Goal: Transaction & Acquisition: Purchase product/service

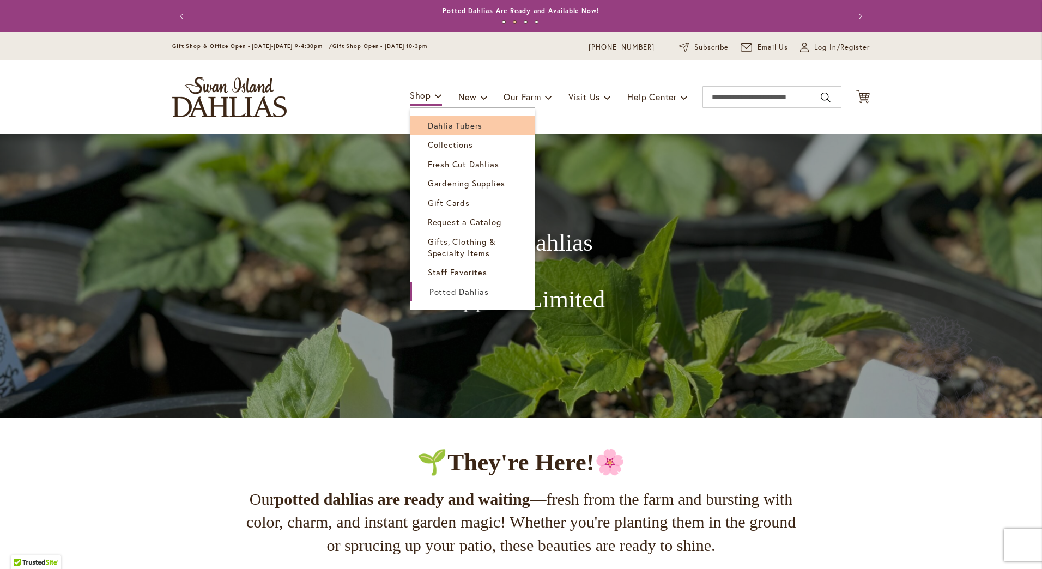
click at [434, 120] on span "Dahlia Tubers" at bounding box center [455, 125] width 55 height 11
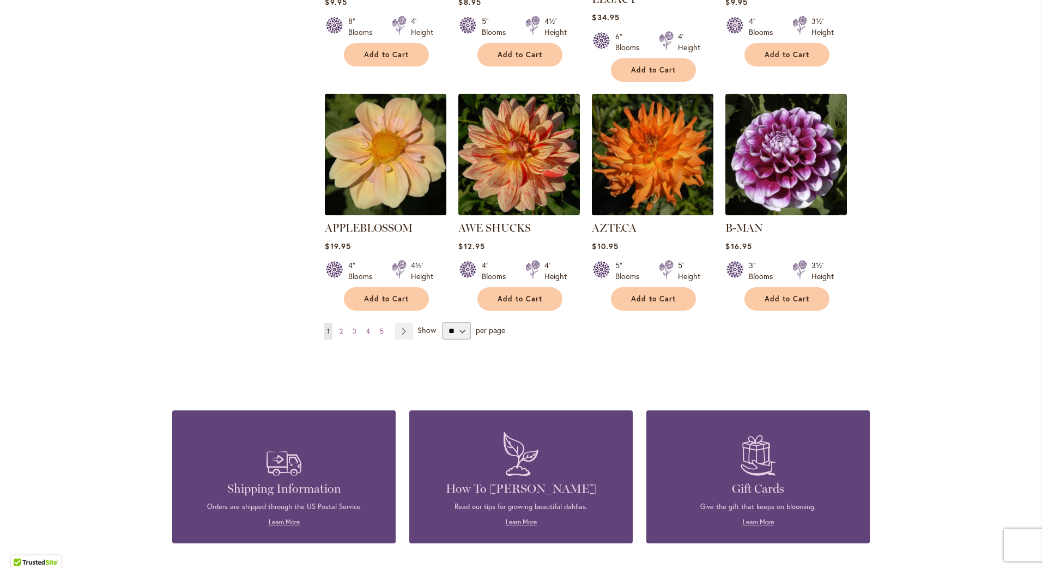
scroll to position [981, 0]
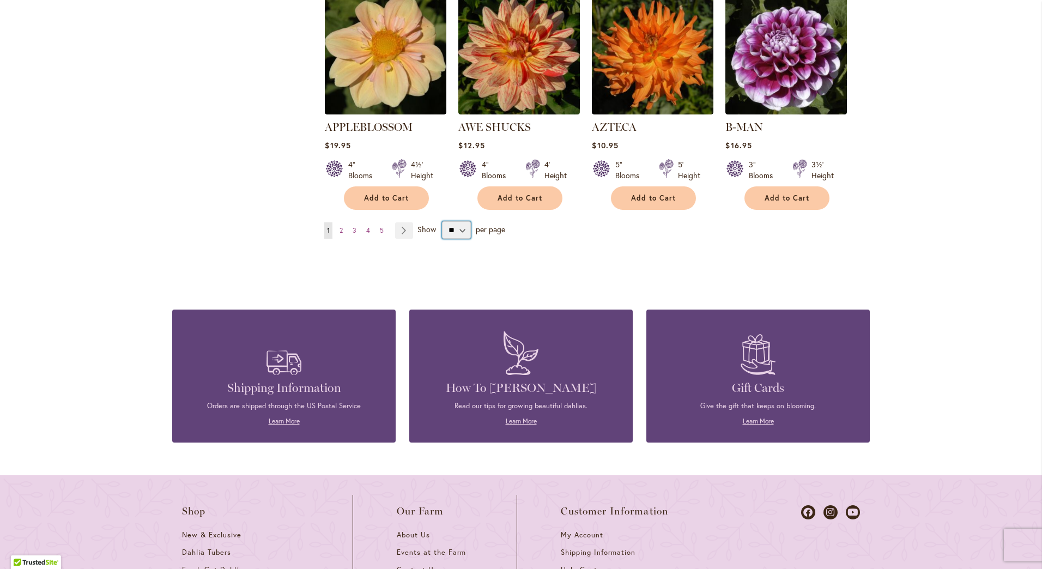
click at [461, 221] on select "** ** ** **" at bounding box center [456, 229] width 29 height 17
select select "**"
click at [442, 221] on select "** ** ** **" at bounding box center [456, 229] width 29 height 17
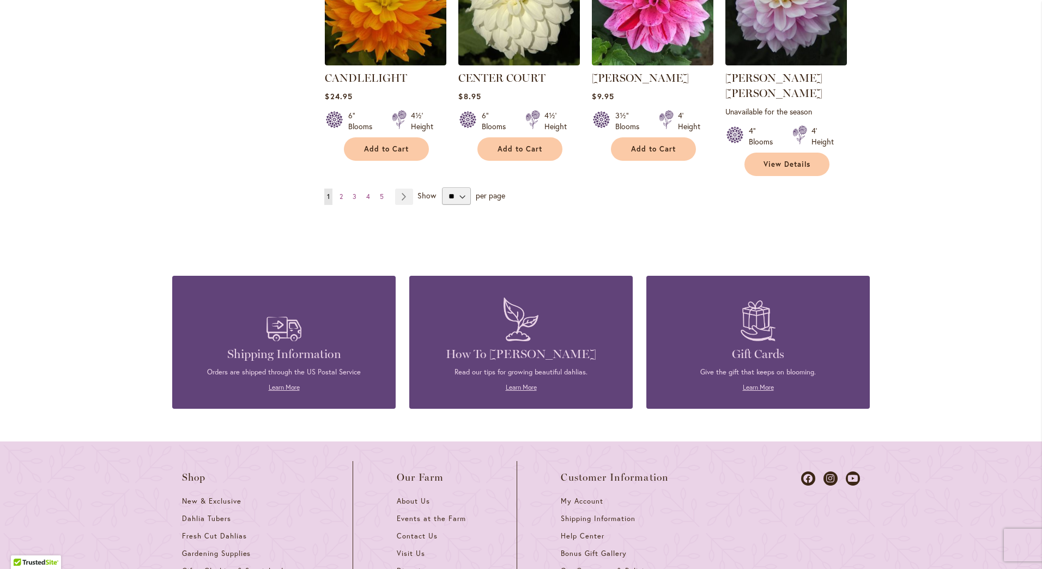
scroll to position [3642, 0]
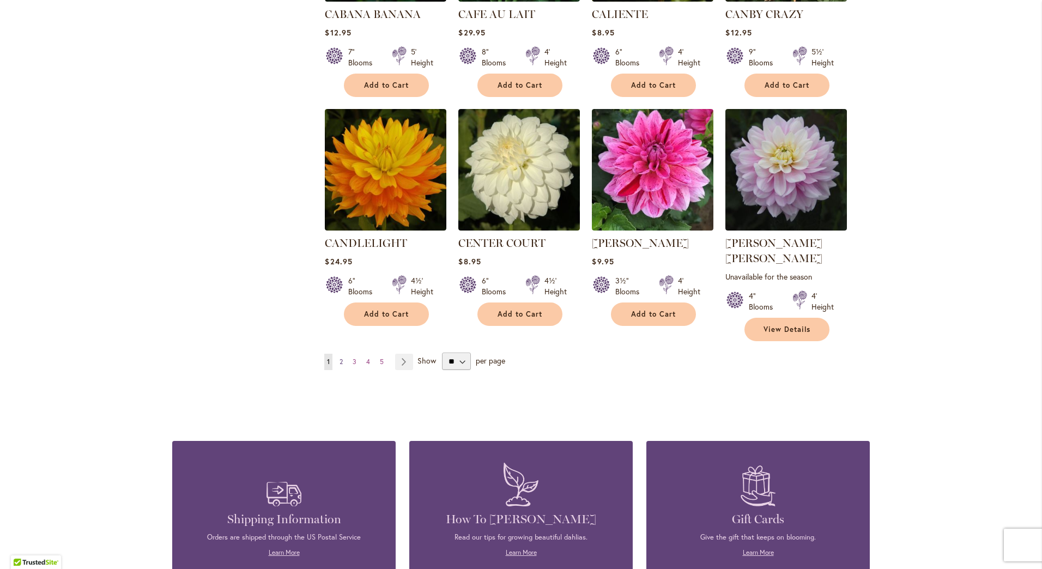
click at [340, 358] on span "2" at bounding box center [341, 362] width 3 height 8
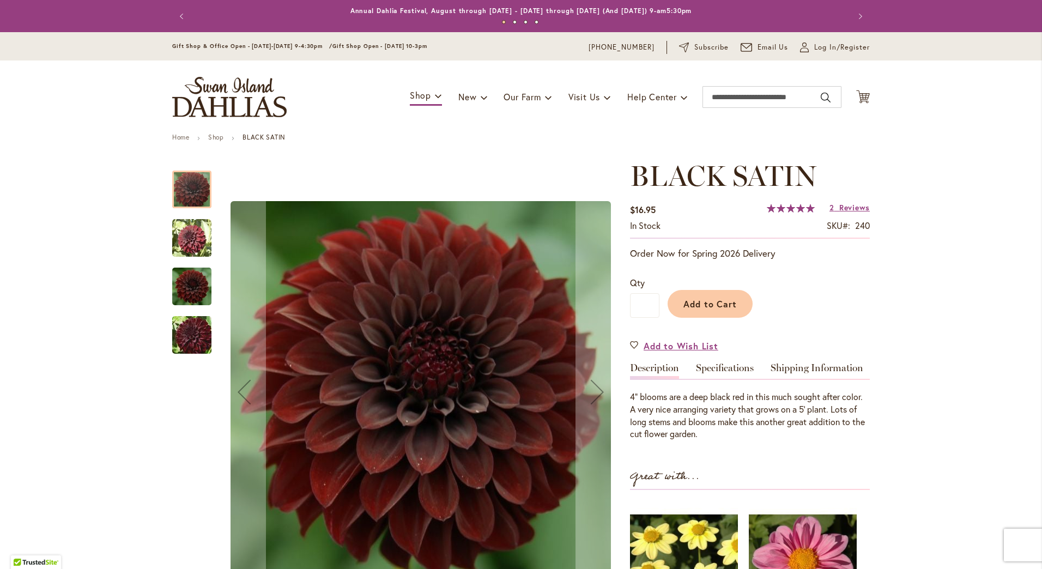
click at [193, 276] on img "BLACK SATIN" at bounding box center [191, 286] width 39 height 44
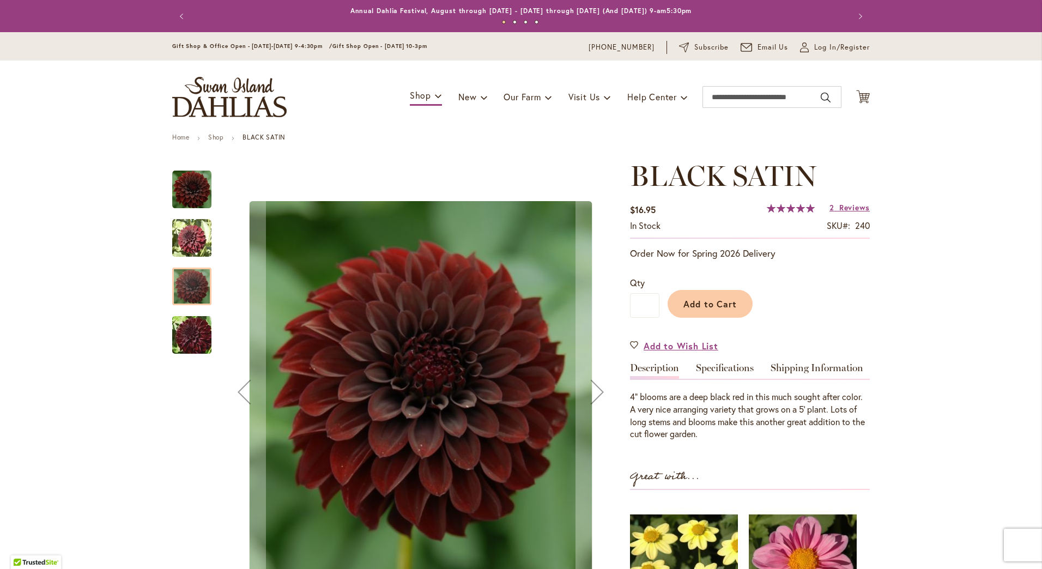
click at [191, 328] on img "BLACK SATIN" at bounding box center [192, 335] width 78 height 52
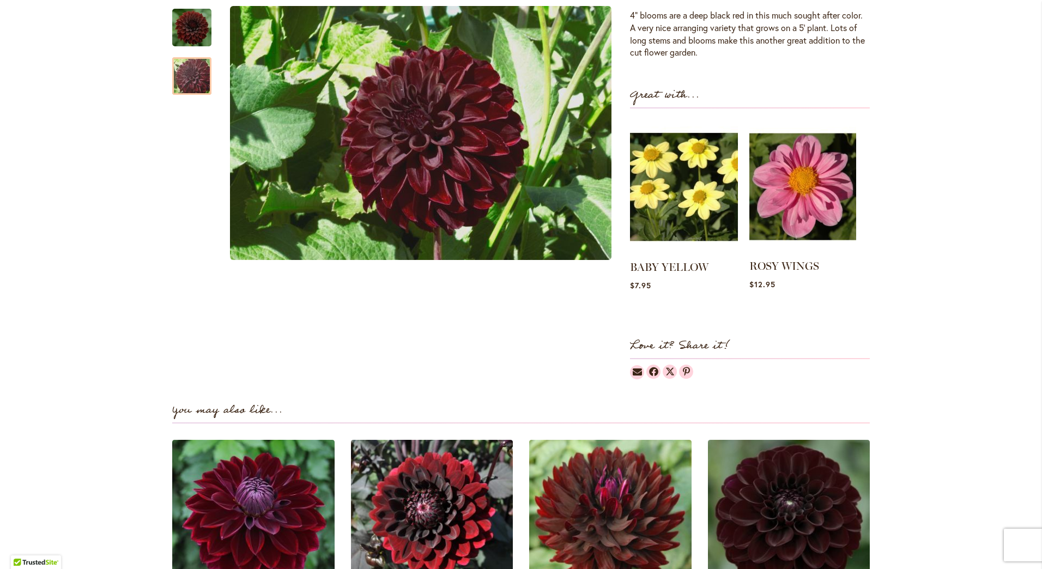
scroll to position [654, 0]
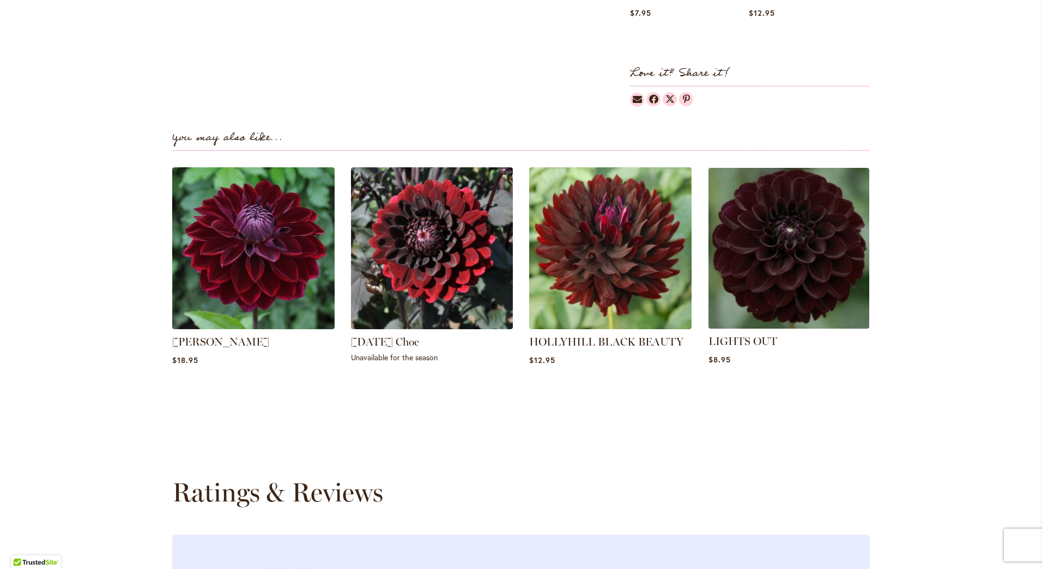
click at [777, 189] on img at bounding box center [788, 248] width 169 height 169
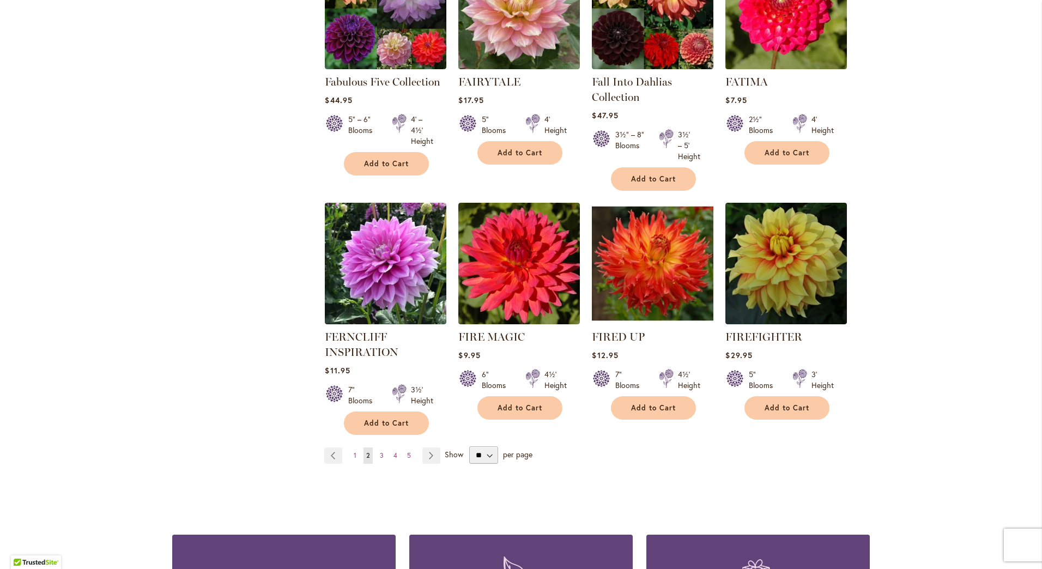
scroll to position [3643, 0]
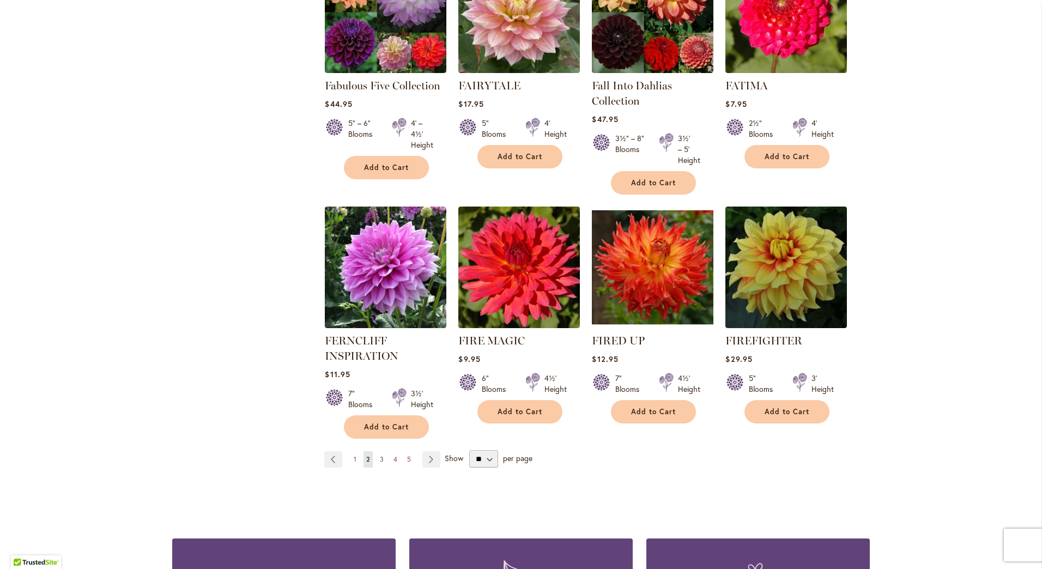
click at [380, 455] on span "3" at bounding box center [382, 459] width 4 height 8
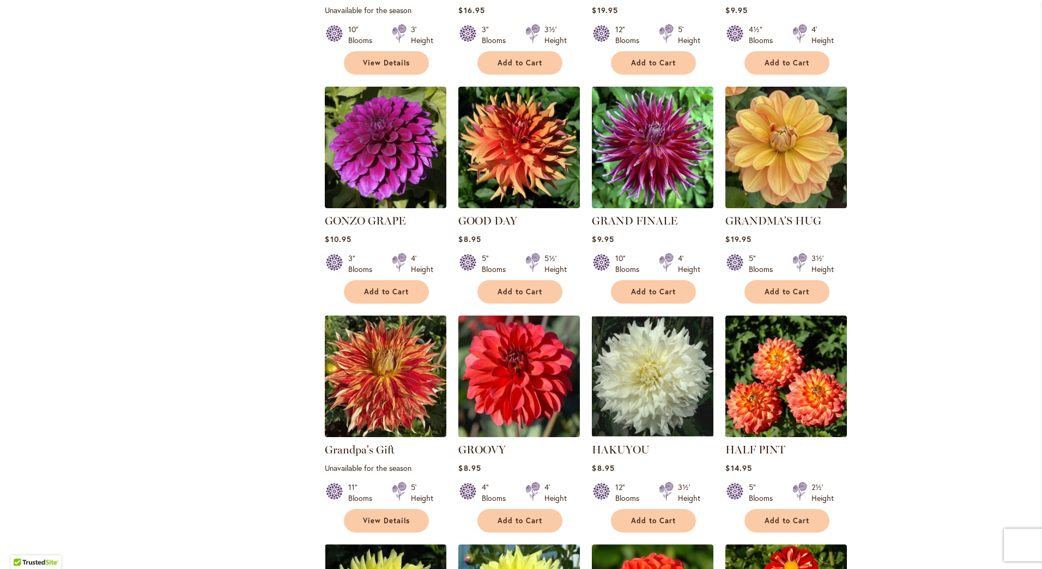
scroll to position [2017, 0]
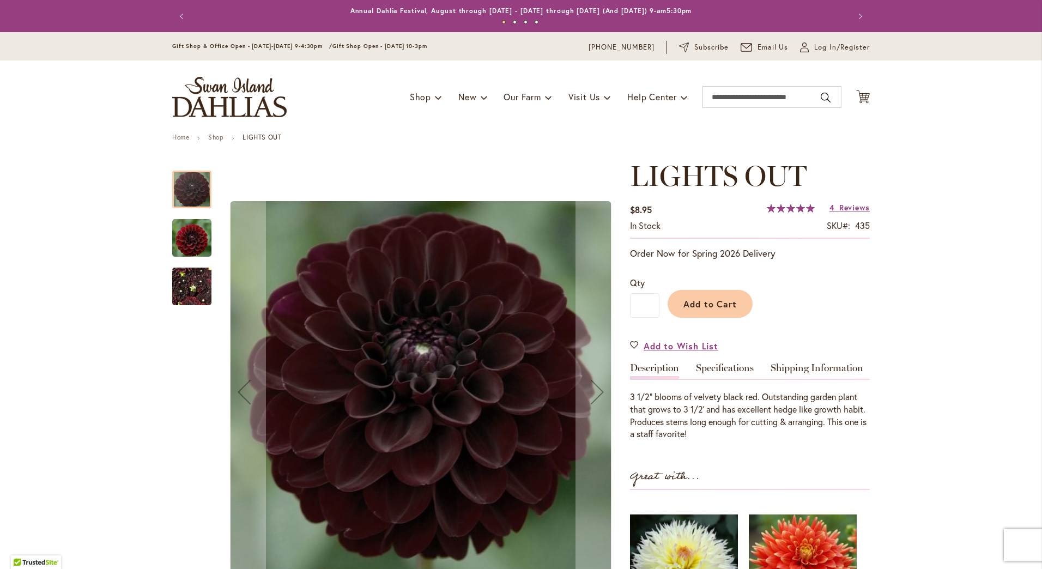
click at [181, 243] on img "LIGHTS OUT" at bounding box center [191, 237] width 39 height 40
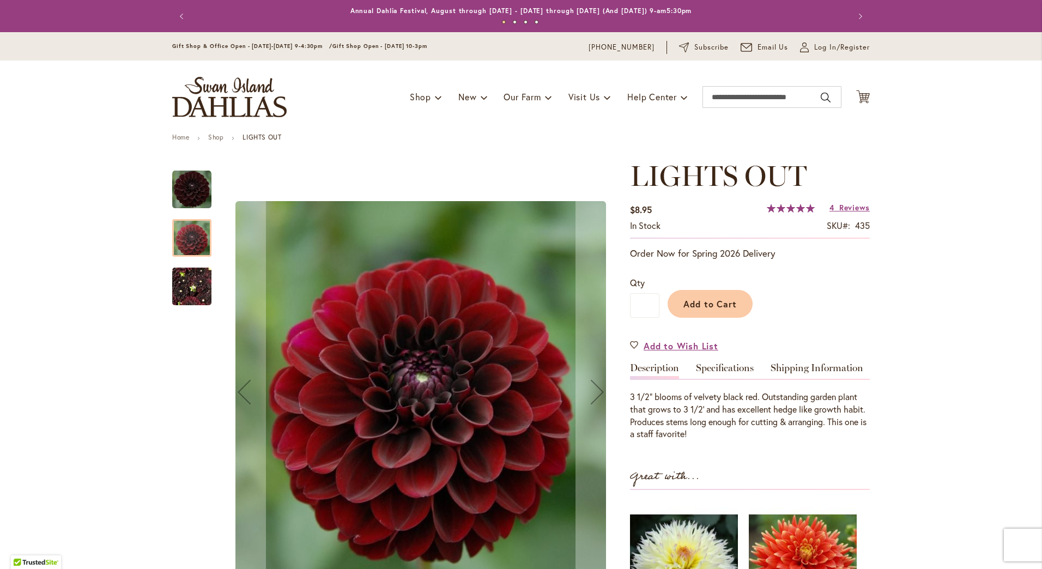
click at [181, 277] on img "LIGHTS OUT" at bounding box center [191, 287] width 39 height 52
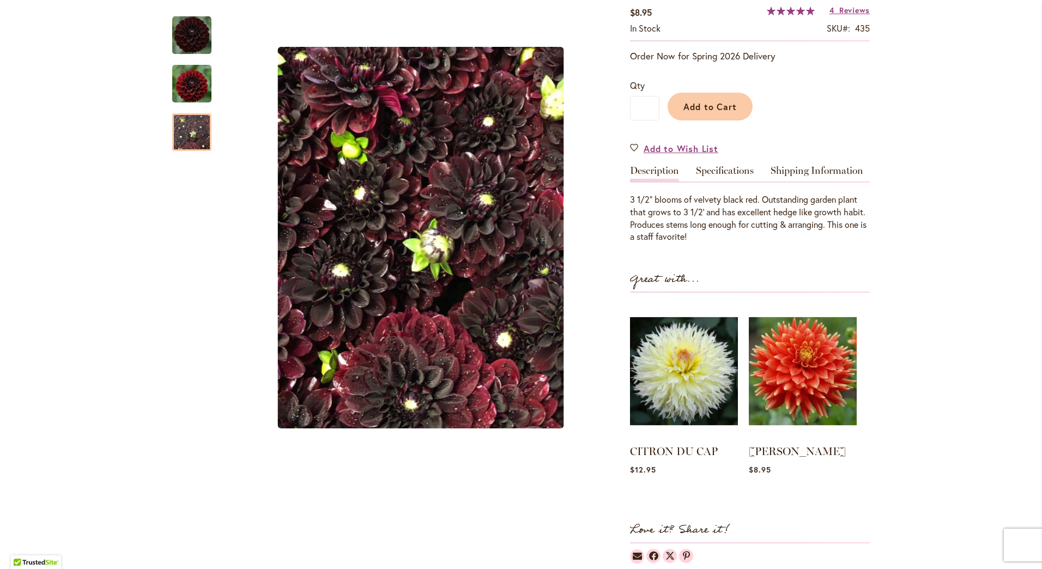
scroll to position [55, 0]
